Goal: Task Accomplishment & Management: Manage account settings

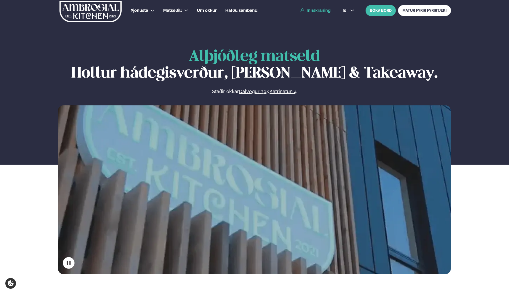
click at [320, 10] on link "Innskráning" at bounding box center [315, 10] width 30 height 5
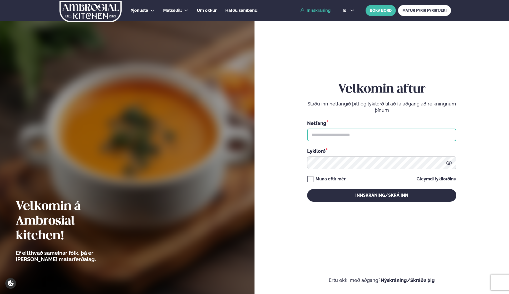
click at [344, 131] on input "text" at bounding box center [381, 135] width 149 height 13
click at [441, 131] on input "text" at bounding box center [381, 135] width 149 height 13
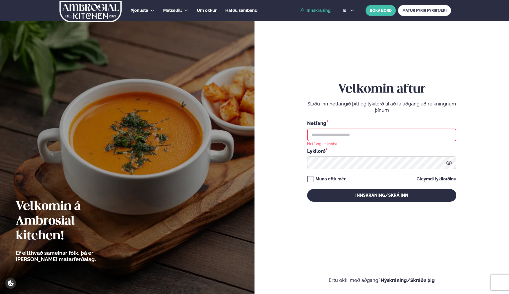
type input "**********"
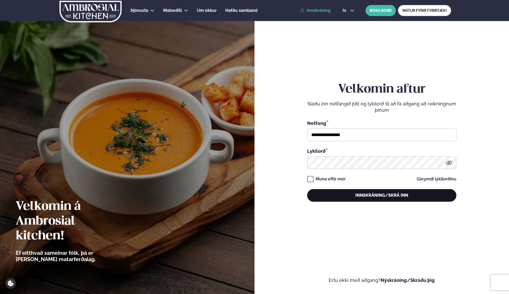
click at [349, 199] on button "Innskráning/Skrá inn" at bounding box center [381, 195] width 149 height 13
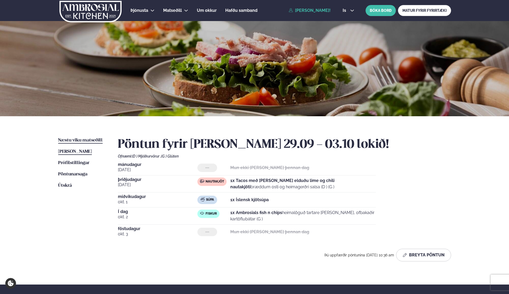
click at [86, 141] on span "Næstu viku matseðill" at bounding box center [80, 140] width 44 height 4
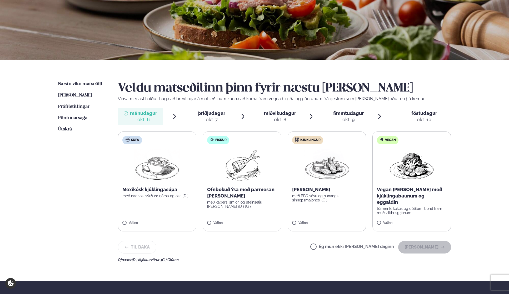
scroll to position [101, 0]
